Goal: Navigation & Orientation: Go to known website

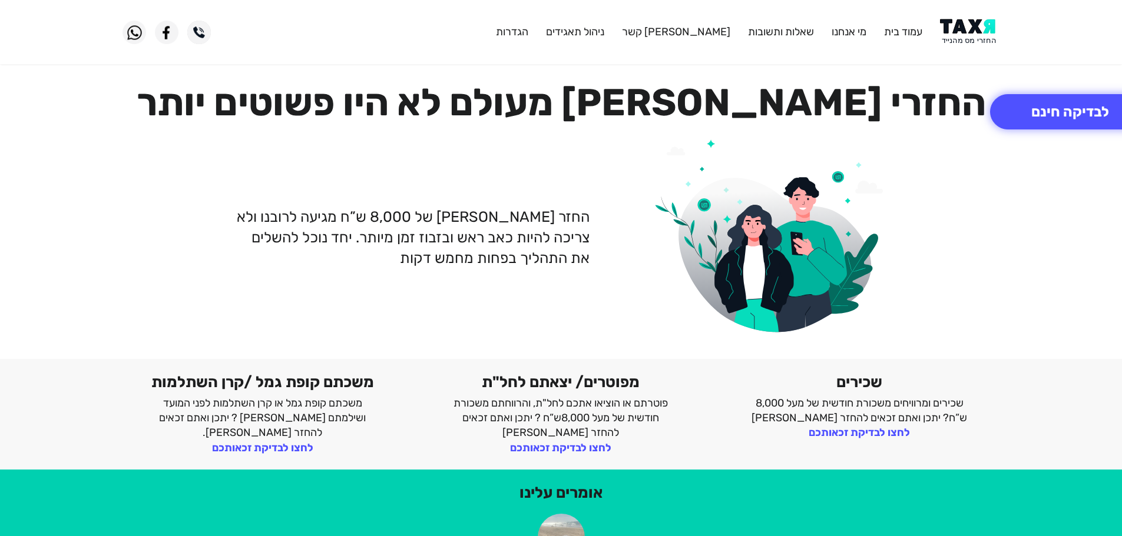
click at [966, 32] on img at bounding box center [969, 32] width 59 height 26
click at [956, 33] on img at bounding box center [969, 32] width 59 height 26
